Goal: Check status: Verify the current state of an ongoing process or item

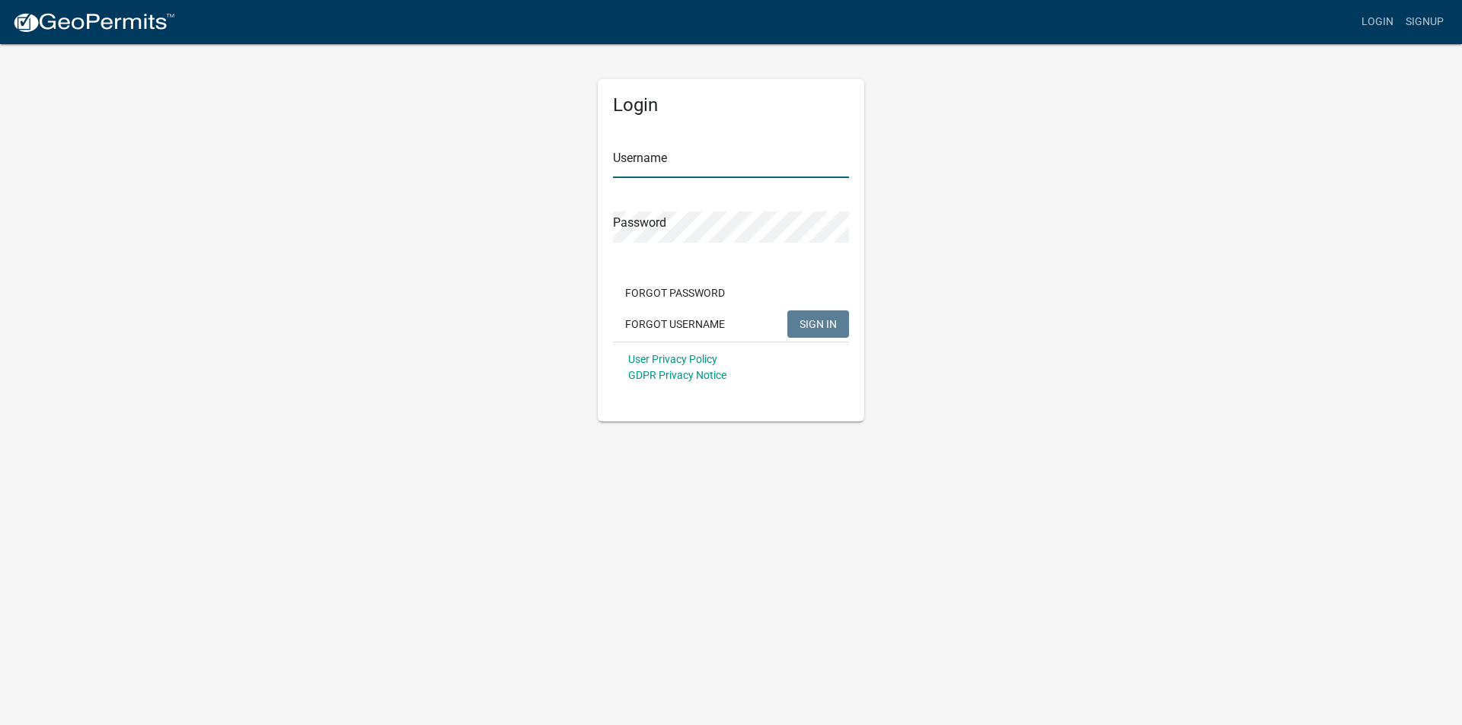
type input "Brotzge7252"
click at [806, 317] on span "SIGN IN" at bounding box center [817, 323] width 37 height 12
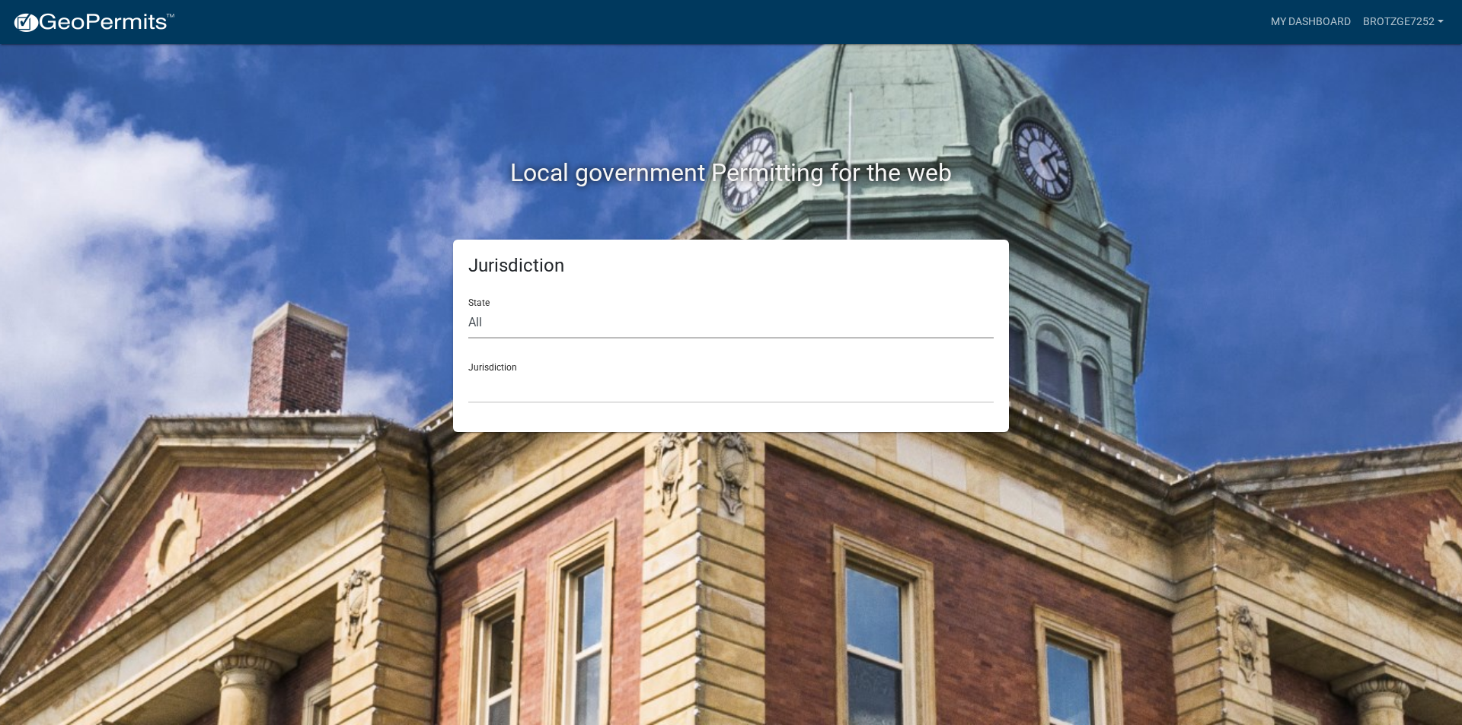
click at [585, 324] on select "All [US_STATE] [US_STATE] [US_STATE] [US_STATE] [US_STATE] [US_STATE] [US_STATE…" at bounding box center [730, 323] width 525 height 31
select select "[US_STATE]"
click at [468, 308] on select "All [US_STATE] [US_STATE] [US_STATE] [US_STATE] [US_STATE] [US_STATE] [US_STATE…" at bounding box center [730, 323] width 525 height 31
click at [526, 394] on select "City of [GEOGRAPHIC_DATA], [US_STATE] City of [GEOGRAPHIC_DATA], [US_STATE] Cit…" at bounding box center [730, 387] width 525 height 31
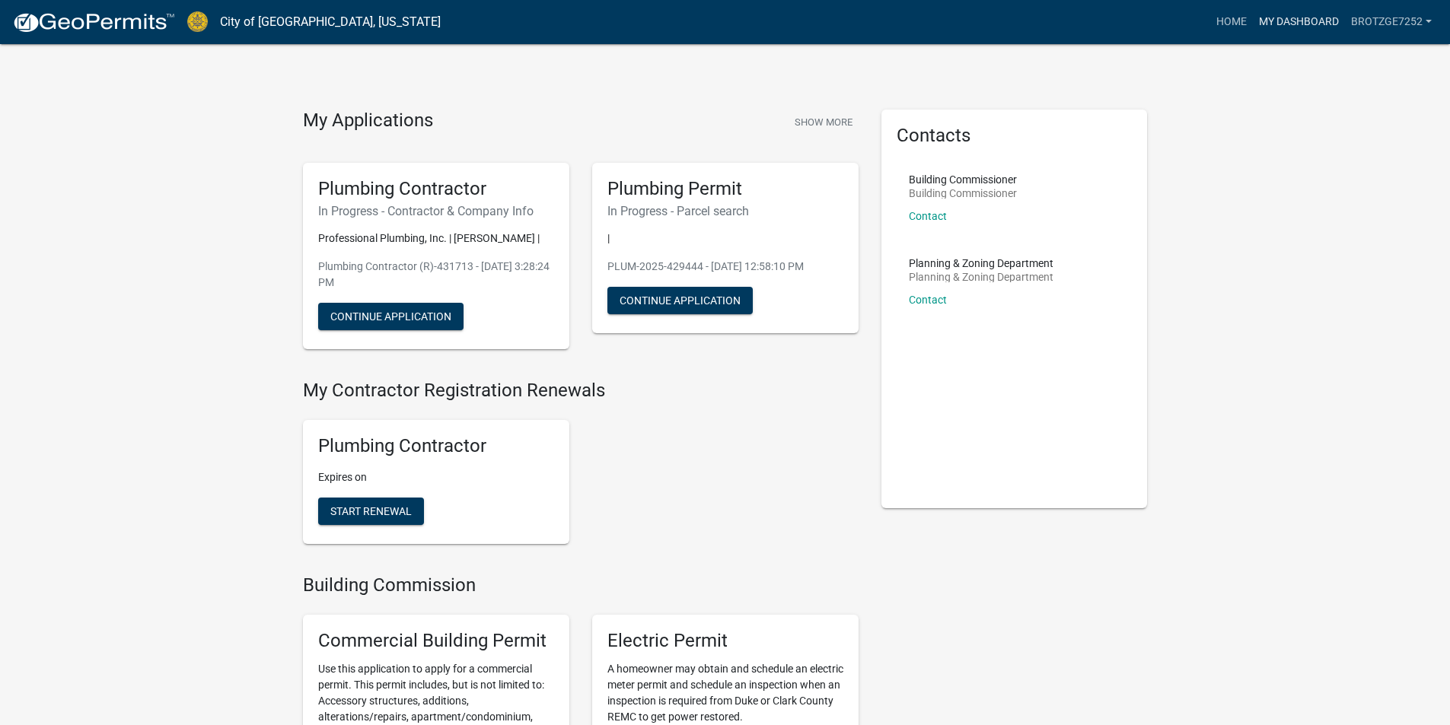
click at [1318, 16] on link "My Dashboard" at bounding box center [1299, 22] width 92 height 29
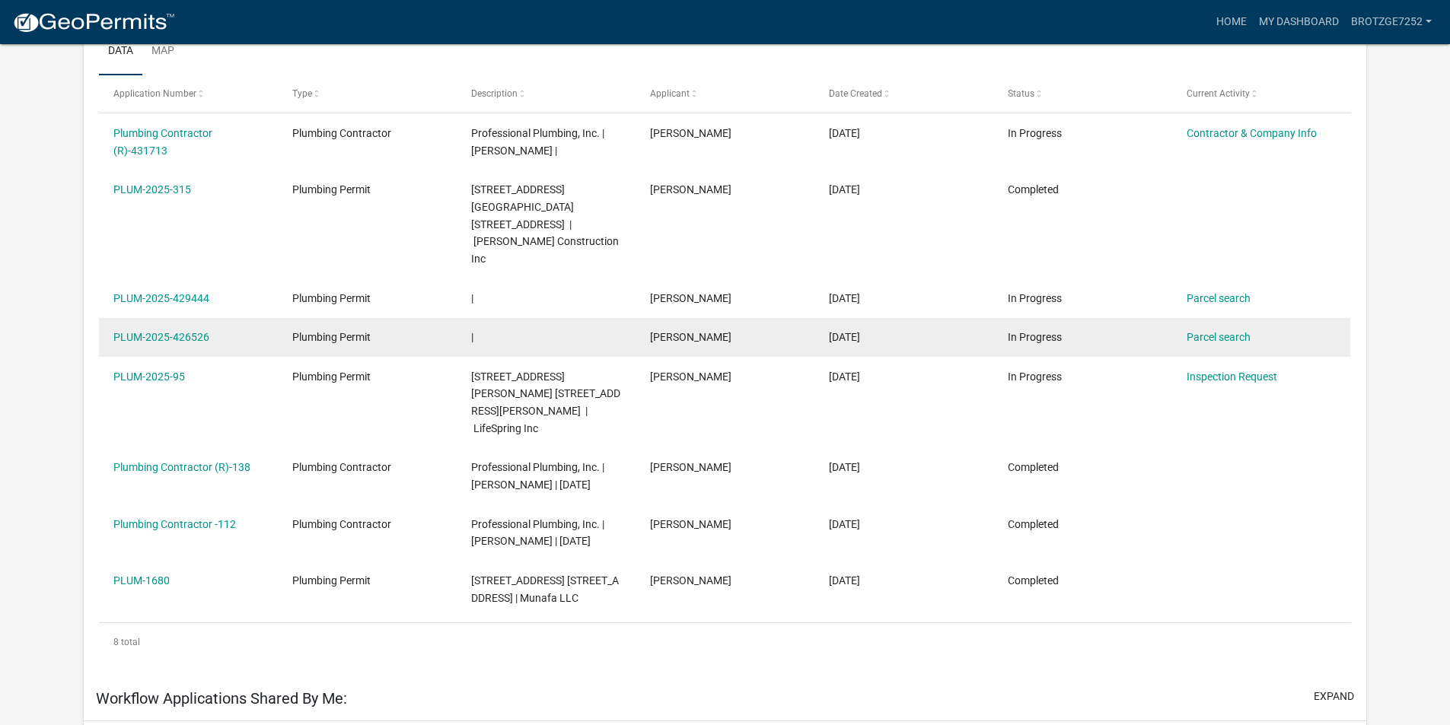
scroll to position [305, 0]
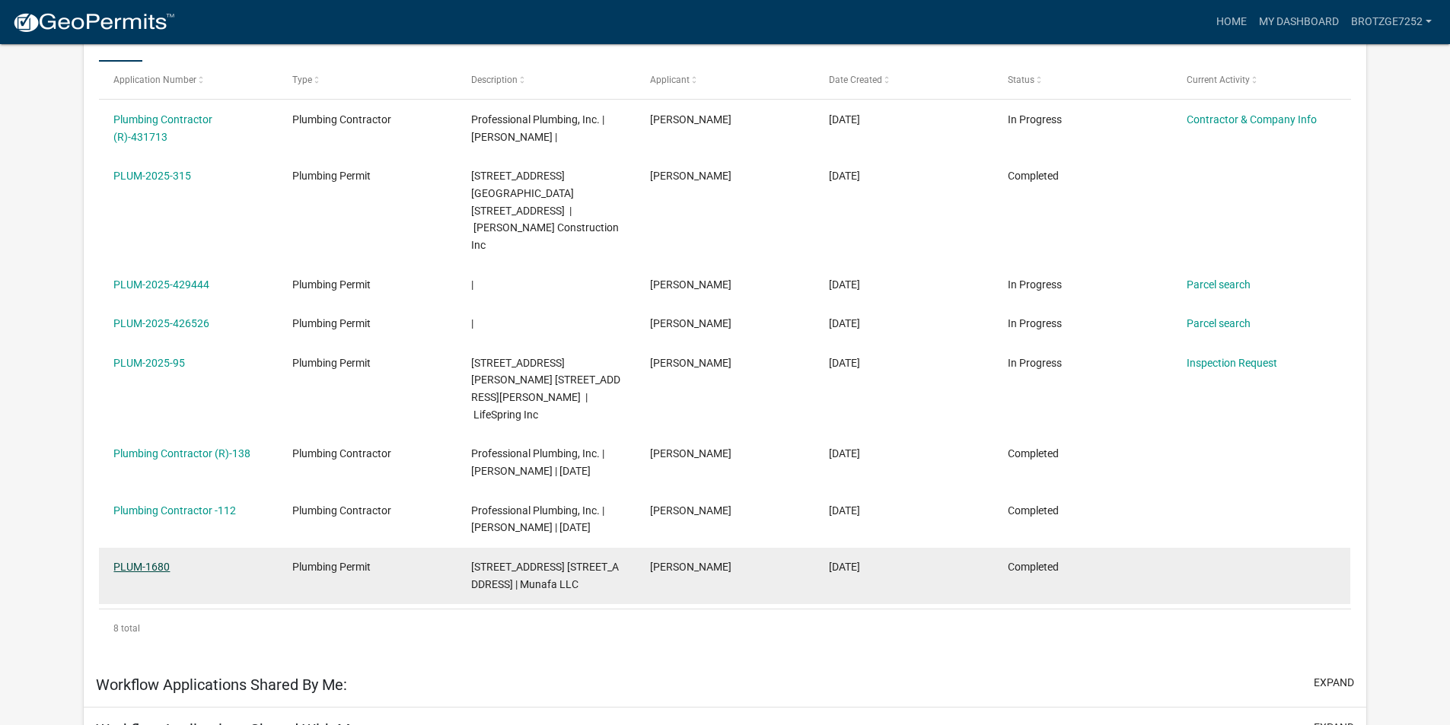
click at [149, 561] on link "PLUM-1680" at bounding box center [141, 567] width 56 height 12
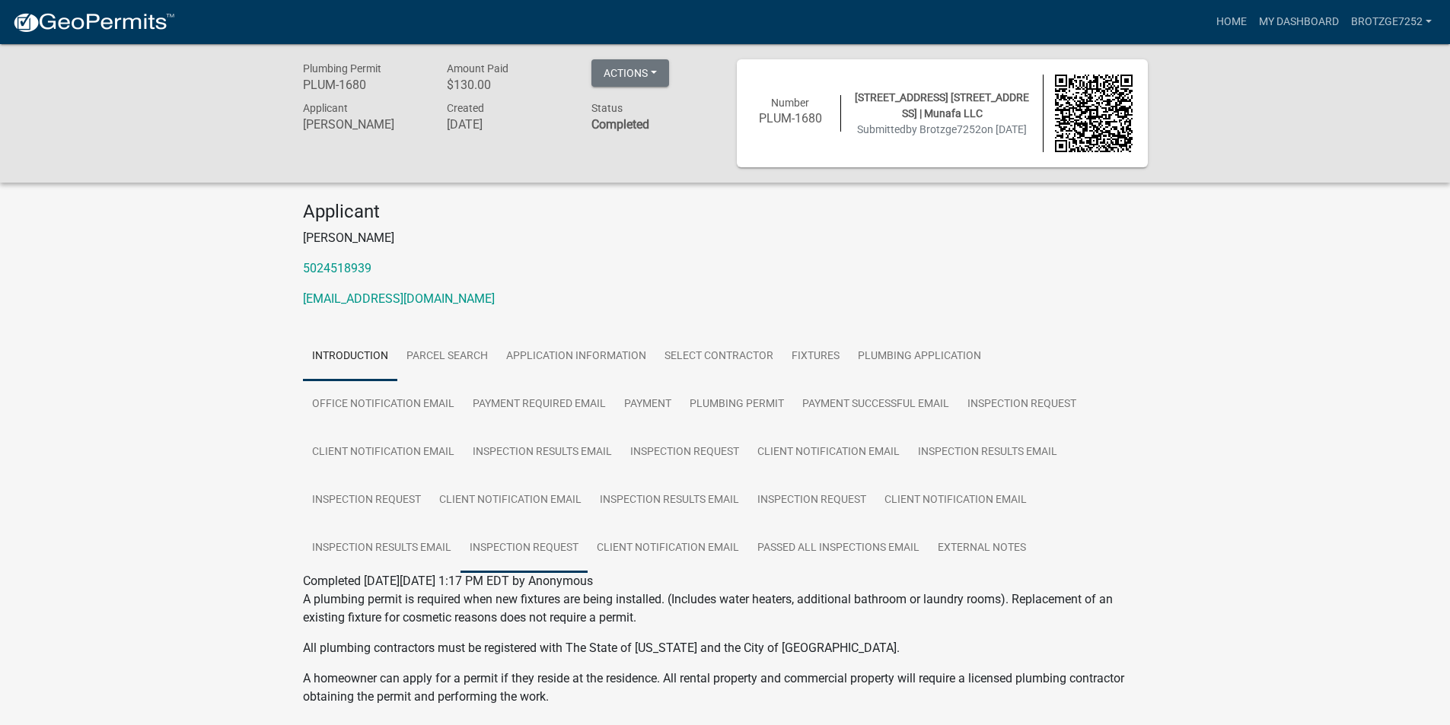
click at [461, 543] on link "Inspection Request" at bounding box center [524, 549] width 127 height 49
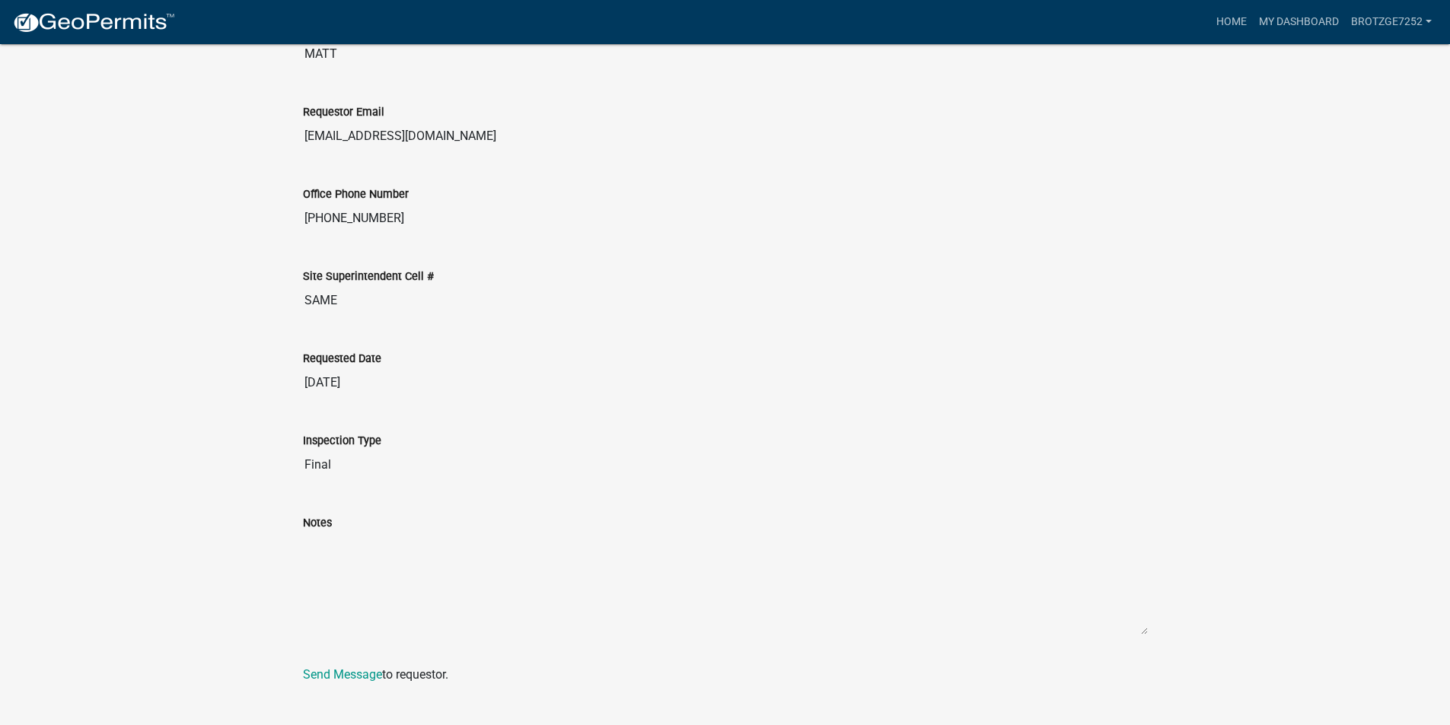
scroll to position [614, 0]
